Goal: Information Seeking & Learning: Learn about a topic

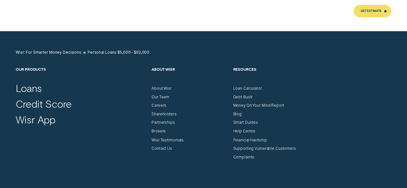
scroll to position [2915, 0]
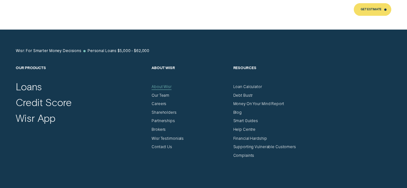
click at [153, 85] on div "About Wisr" at bounding box center [162, 87] width 20 height 5
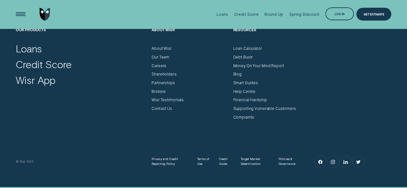
scroll to position [2881, 0]
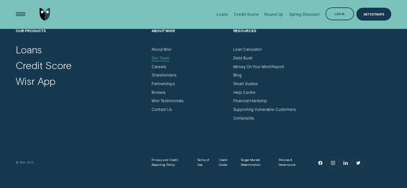
click at [159, 61] on div "Our Team" at bounding box center [161, 58] width 18 height 5
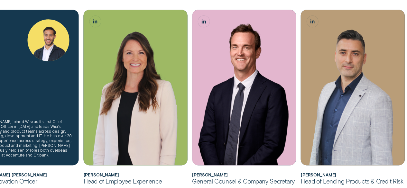
scroll to position [648, 0]
